Goal: Task Accomplishment & Management: Complete application form

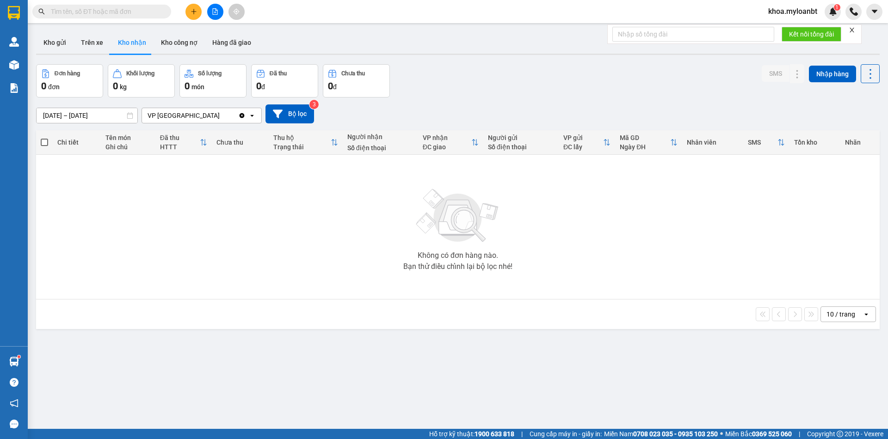
click at [197, 15] on button at bounding box center [193, 12] width 16 height 16
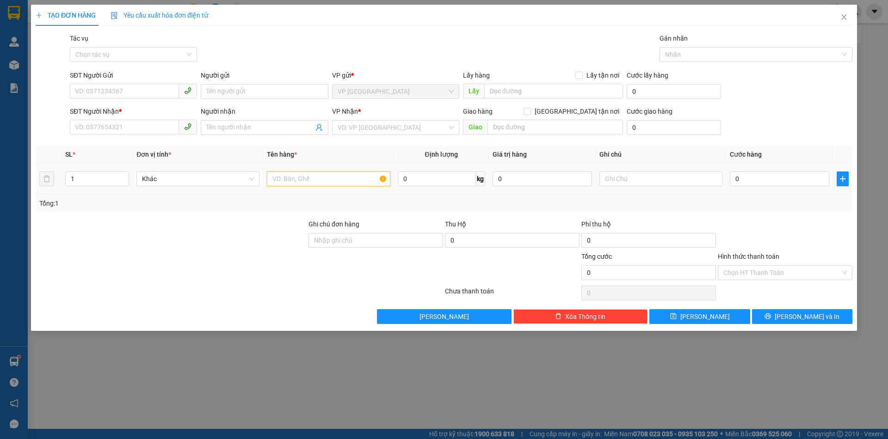
click at [345, 174] on input "text" at bounding box center [328, 179] width 123 height 15
type input "t- máy khoan"
click at [423, 173] on input "0" at bounding box center [437, 179] width 78 height 15
type input "11.9"
click at [142, 93] on input "SĐT Người Gửi" at bounding box center [124, 91] width 109 height 15
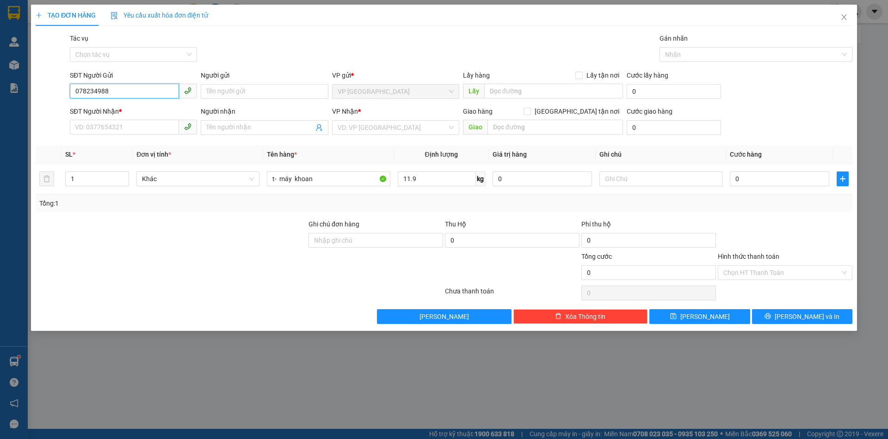
type input "0782349888"
click at [155, 93] on input "0782349888" at bounding box center [124, 91] width 109 height 15
paste input "0782349888"
type input "0782349888"
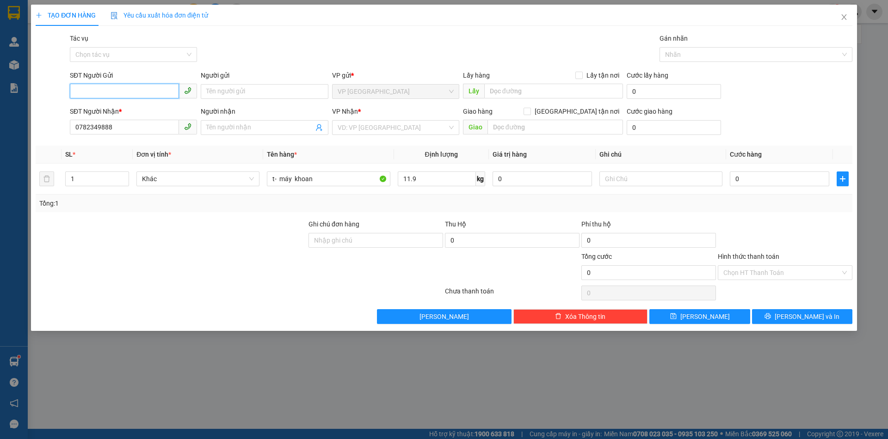
drag, startPoint x: 107, startPoint y: 90, endPoint x: 114, endPoint y: 81, distance: 10.9
click at [108, 90] on input "SĐT Người Gửi" at bounding box center [124, 91] width 109 height 15
click at [98, 109] on div "0888871893 - trung" at bounding box center [133, 110] width 116 height 10
type input "0888871893"
type input "trung"
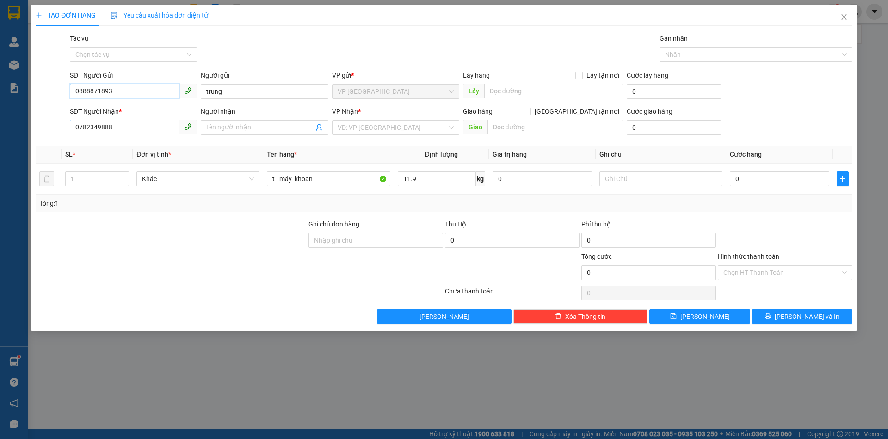
type input "0888871893"
click at [163, 130] on input "0782349888" at bounding box center [124, 127] width 109 height 15
click at [162, 129] on input "0782349888" at bounding box center [124, 127] width 109 height 15
click at [135, 123] on input "SĐT Người Nhận *" at bounding box center [124, 127] width 109 height 15
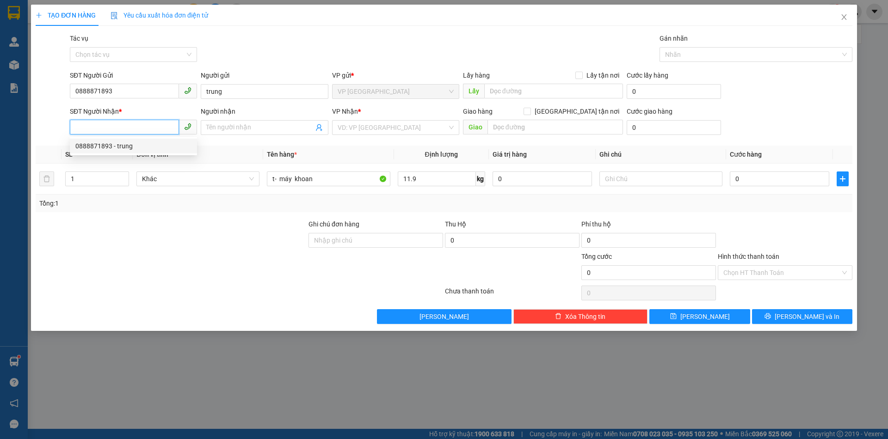
paste input "0782349888"
type input "0782349888"
click at [214, 130] on input "Người nhận" at bounding box center [259, 128] width 107 height 10
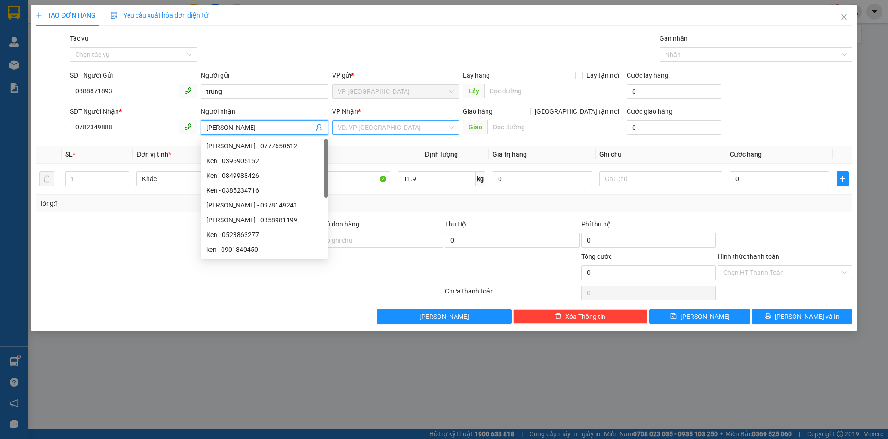
type input "[PERSON_NAME]"
click at [395, 130] on input "search" at bounding box center [393, 128] width 110 height 14
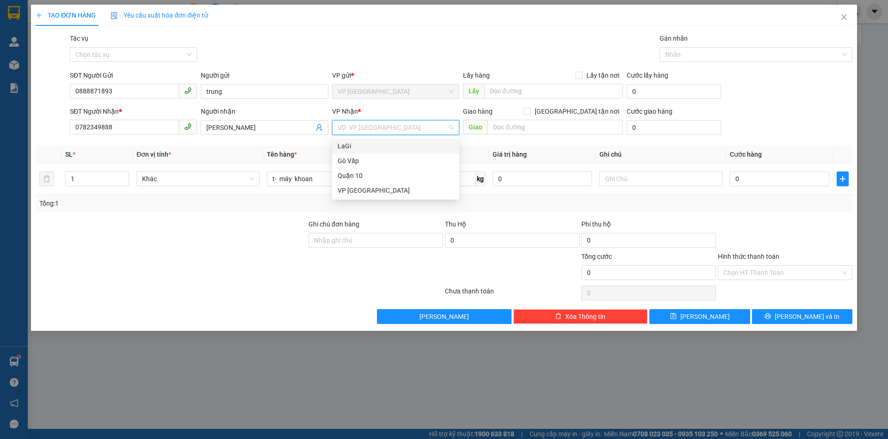
click at [382, 143] on div "LaGi" at bounding box center [396, 146] width 116 height 10
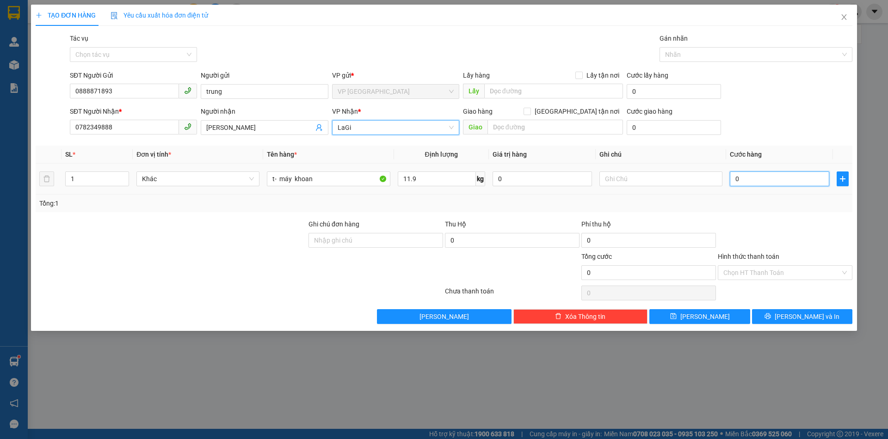
click at [751, 180] on input "0" at bounding box center [779, 179] width 99 height 15
type input "6"
type input "60"
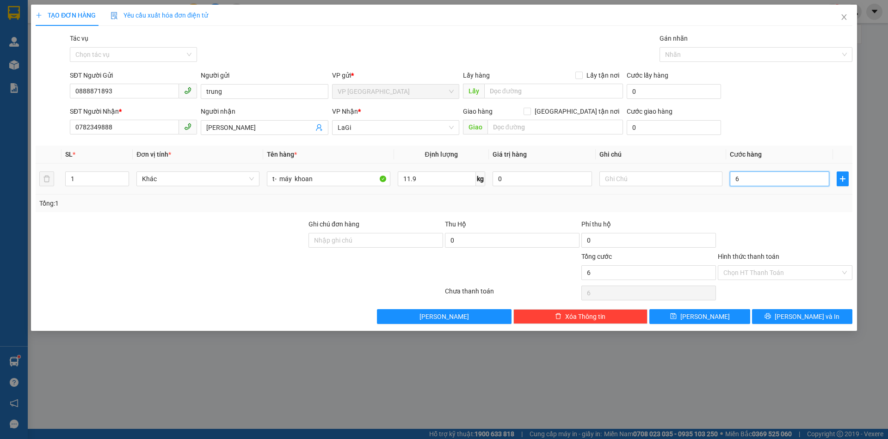
type input "60"
type input "60.000"
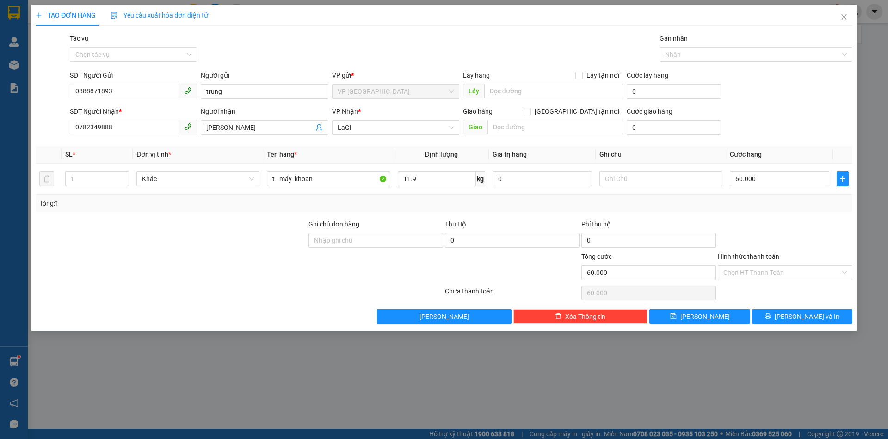
click at [768, 228] on div at bounding box center [785, 235] width 136 height 32
click at [798, 317] on span "[PERSON_NAME] và In" at bounding box center [807, 317] width 65 height 10
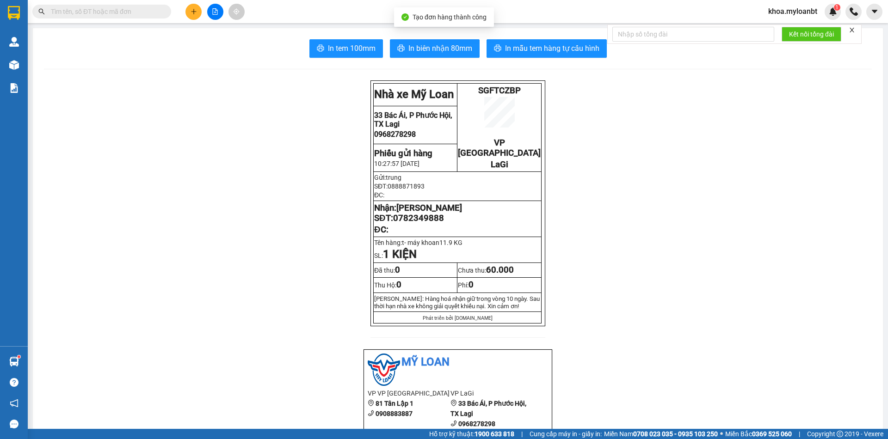
click at [511, 89] on span "SGFTCZBP" at bounding box center [499, 91] width 43 height 10
copy span "SGFTCZBP"
paste input "SGFTCZBP"
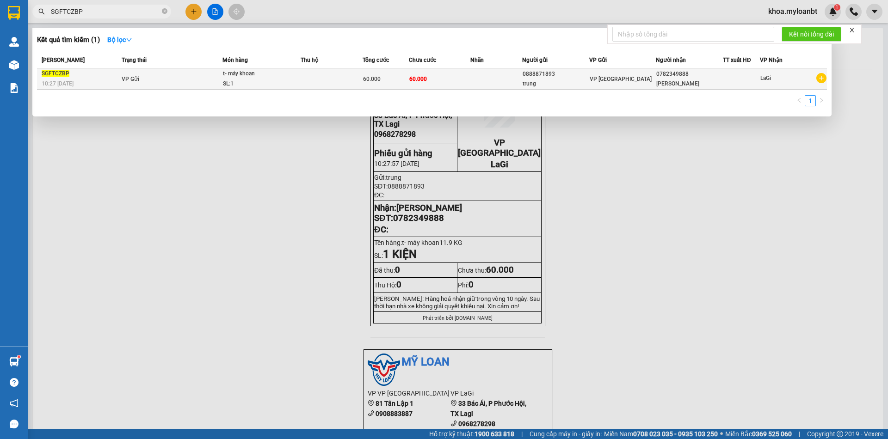
type input "SGFTCZBP"
click at [386, 75] on div "60.000" at bounding box center [385, 79] width 45 height 10
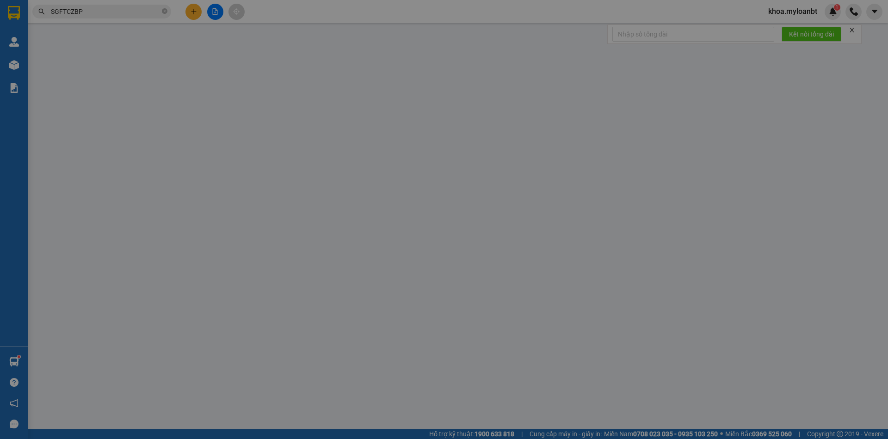
type input "0888871893"
type input "0782349888"
type input "60.000"
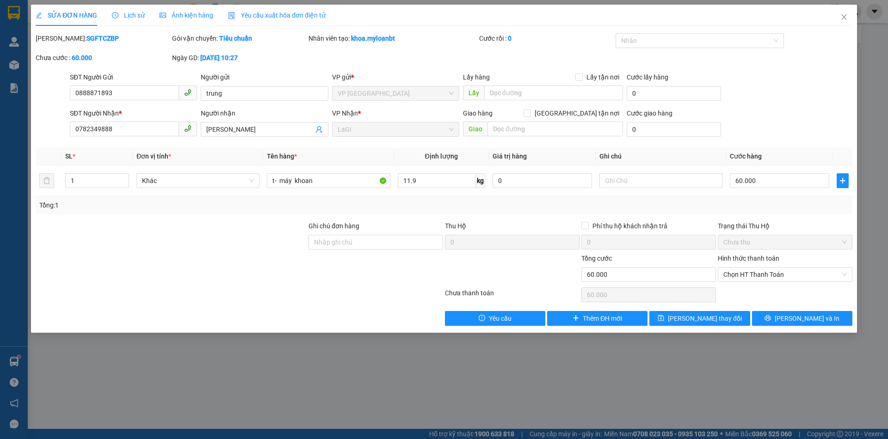
click at [773, 283] on div "Hình thức thanh toán Chọn HT Thanh Toán" at bounding box center [785, 269] width 135 height 32
click at [772, 277] on span "Chọn HT Thanh Toán" at bounding box center [785, 275] width 124 height 14
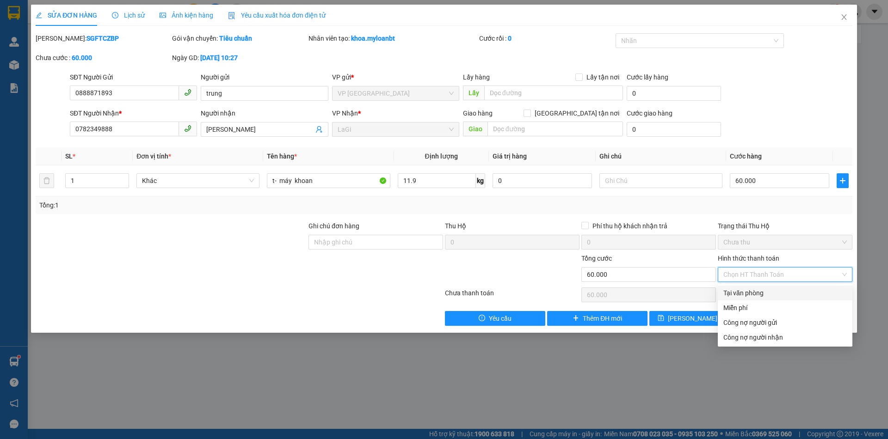
click at [764, 290] on div "Tại văn phòng" at bounding box center [785, 293] width 124 height 10
type input "0"
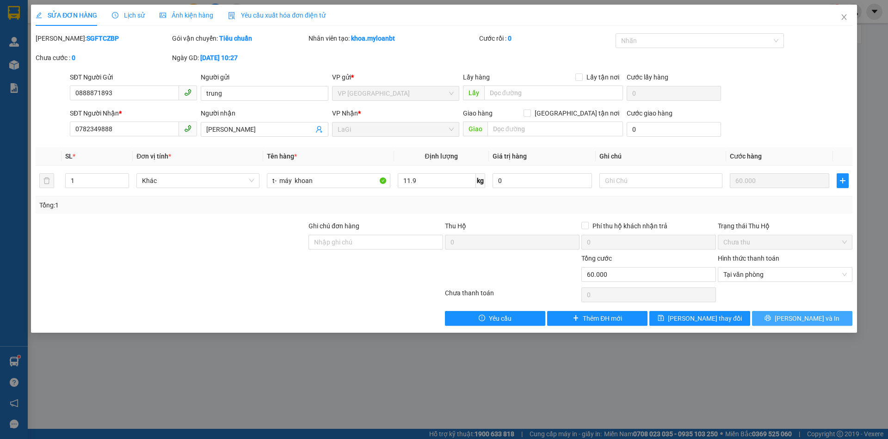
click at [772, 321] on button "[PERSON_NAME] và In" at bounding box center [802, 318] width 100 height 15
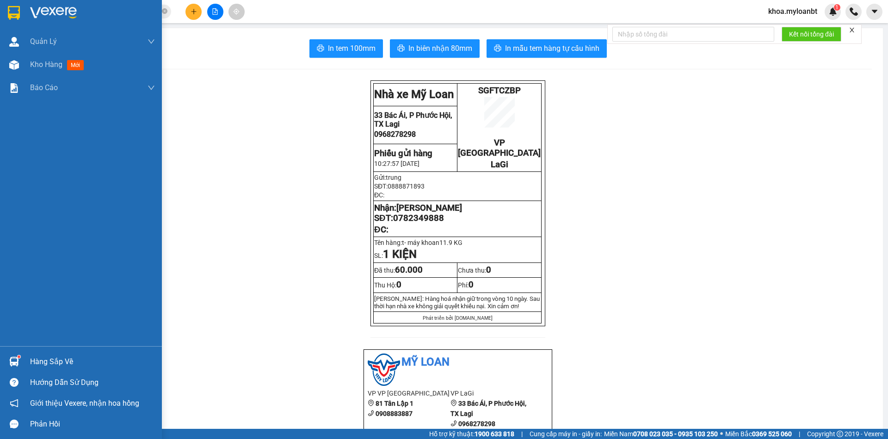
click at [12, 358] on img at bounding box center [14, 362] width 10 height 10
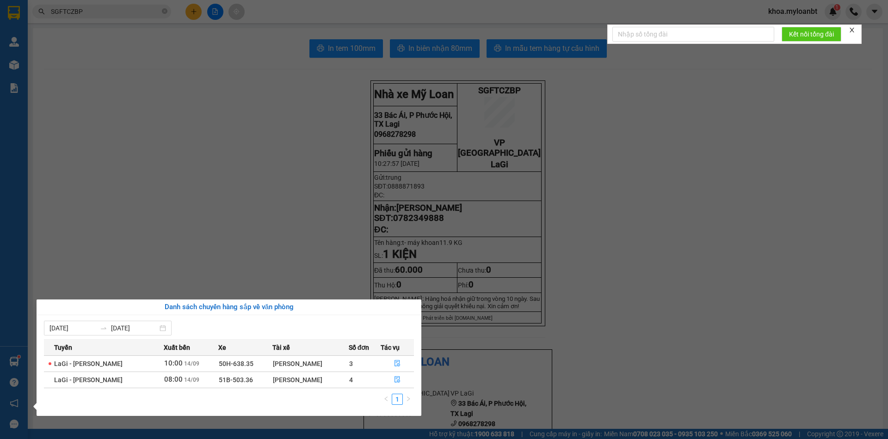
click at [583, 215] on section "Kết quả tìm kiếm ( 1 ) Bộ lọc Mã ĐH Trạng thái Món hàng Thu hộ Tổng cước Chưa c…" at bounding box center [444, 219] width 888 height 439
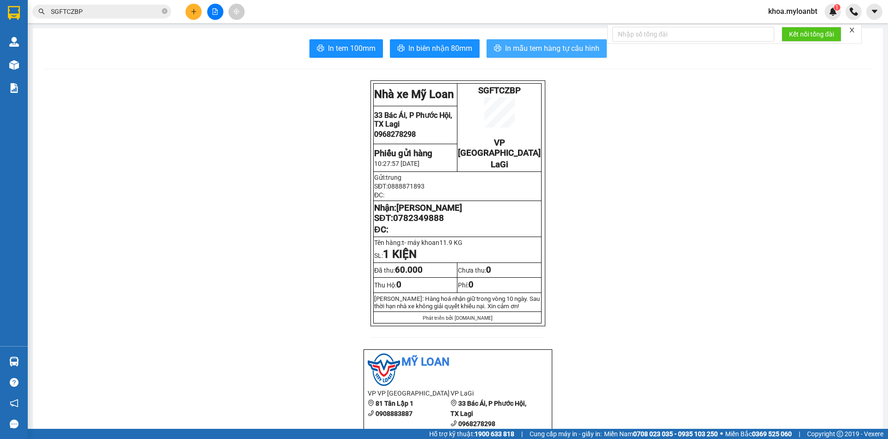
click at [543, 45] on span "In mẫu tem hàng tự cấu hình" at bounding box center [552, 49] width 94 height 12
